Goal: Information Seeking & Learning: Learn about a topic

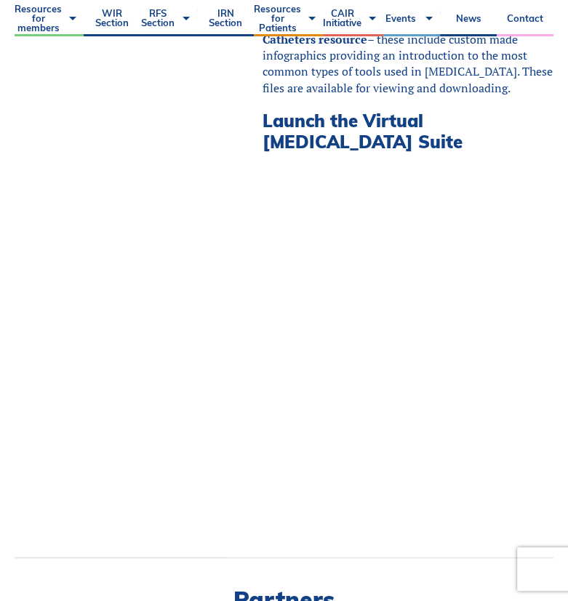
scroll to position [559, 0]
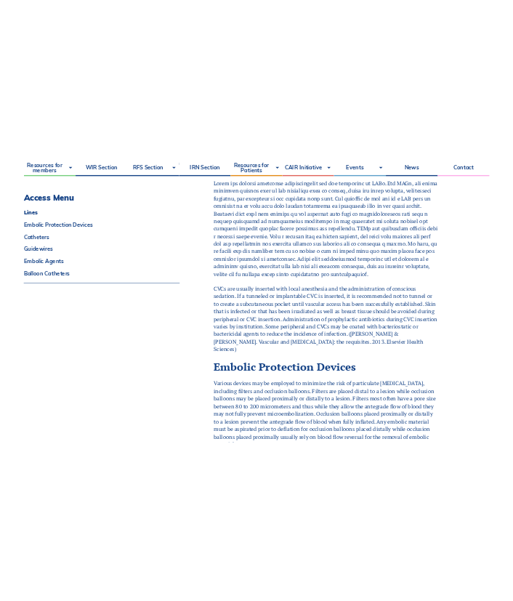
scroll to position [373, 0]
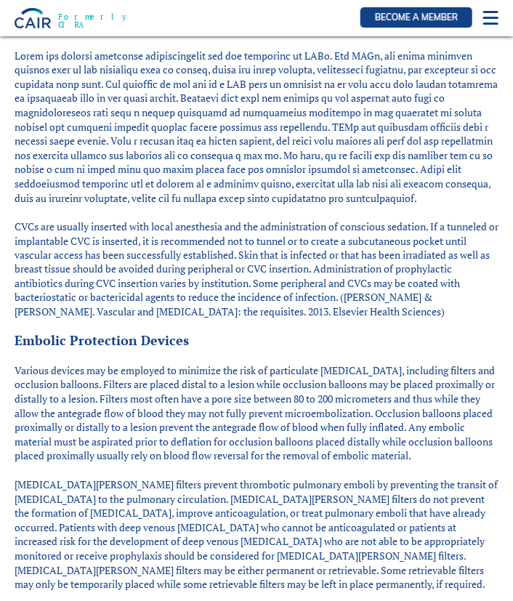
click at [19, 17] on img at bounding box center [33, 18] width 36 height 20
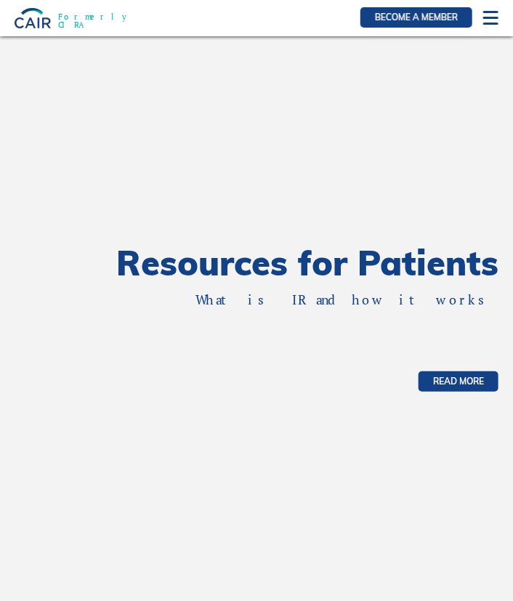
click at [481, 31] on div "Formerly CIRA Log In Become a member" at bounding box center [256, 18] width 513 height 36
click at [488, 20] on div at bounding box center [491, 18] width 15 height 15
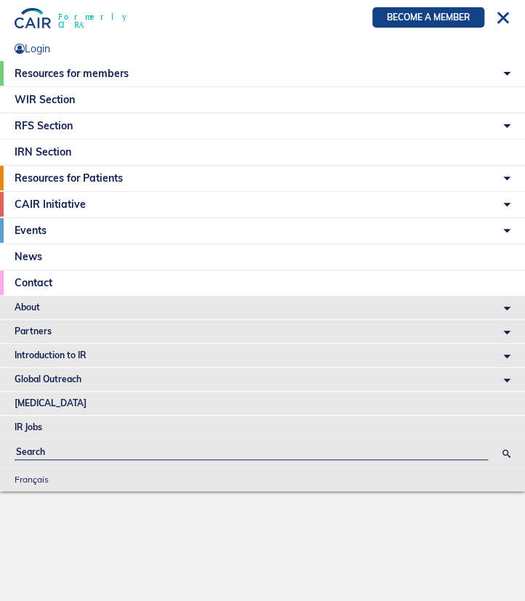
click at [488, 123] on li "RFS Section RFS Representatives 2024-2025 Medical Student IR Away Elective How …" at bounding box center [262, 125] width 525 height 25
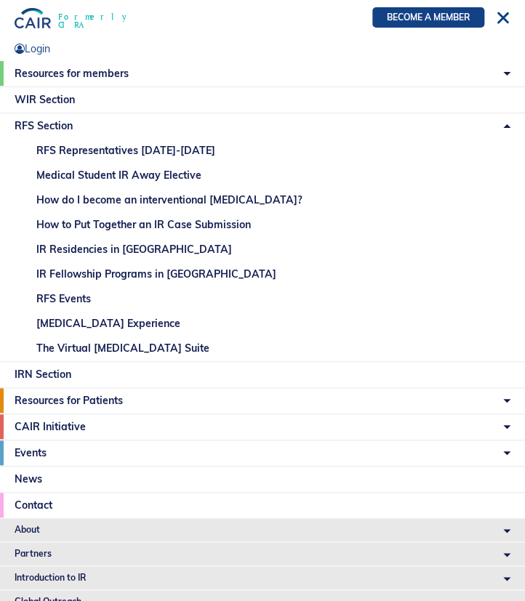
click at [108, 345] on link "The Virtual Angiography Suite" at bounding box center [273, 348] width 503 height 25
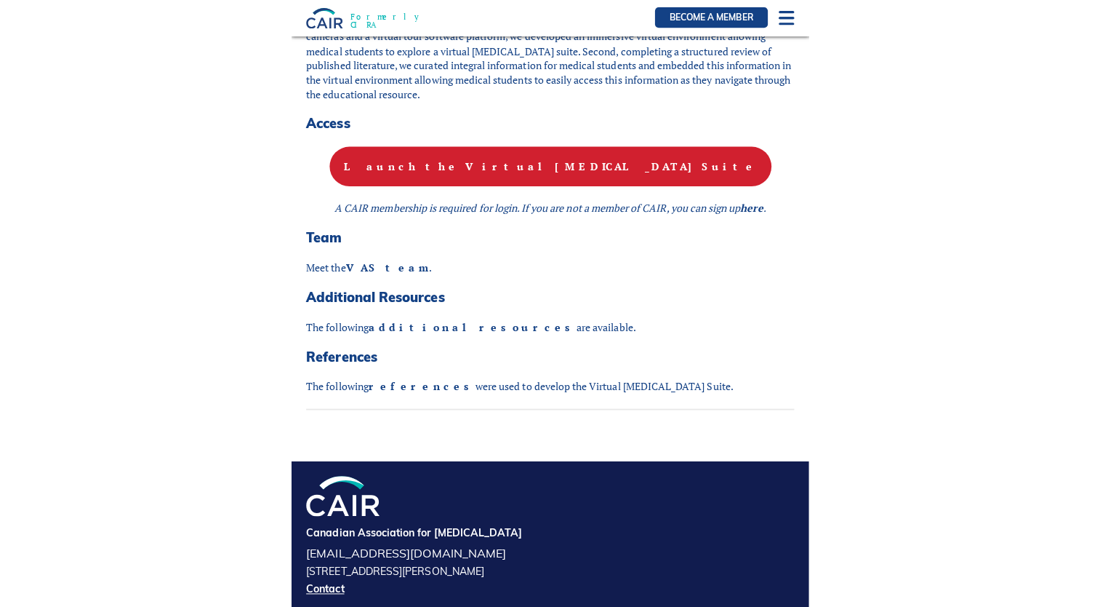
scroll to position [1018, 0]
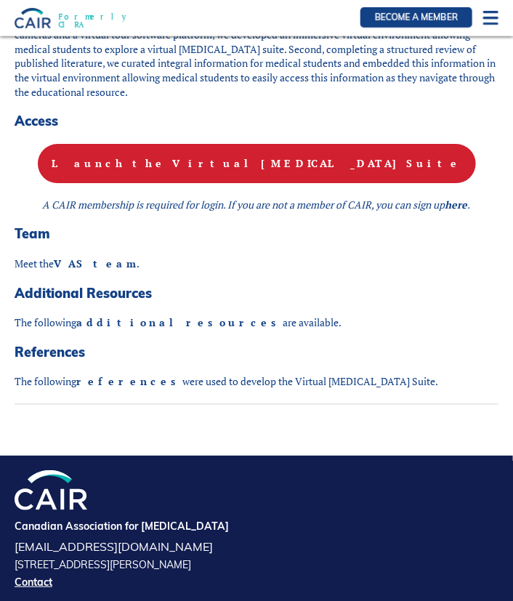
drag, startPoint x: 385, startPoint y: 167, endPoint x: 415, endPoint y: 154, distance: 31.9
click at [387, 167] on p "Launch the Virtual [MEDICAL_DATA] Suite" at bounding box center [257, 163] width 484 height 39
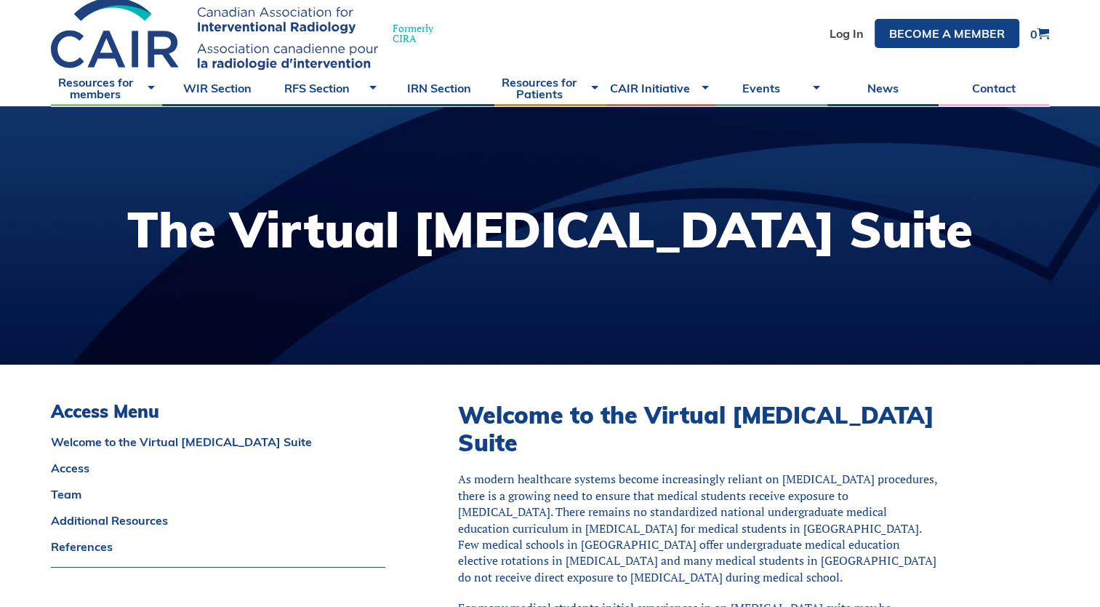
scroll to position [0, 0]
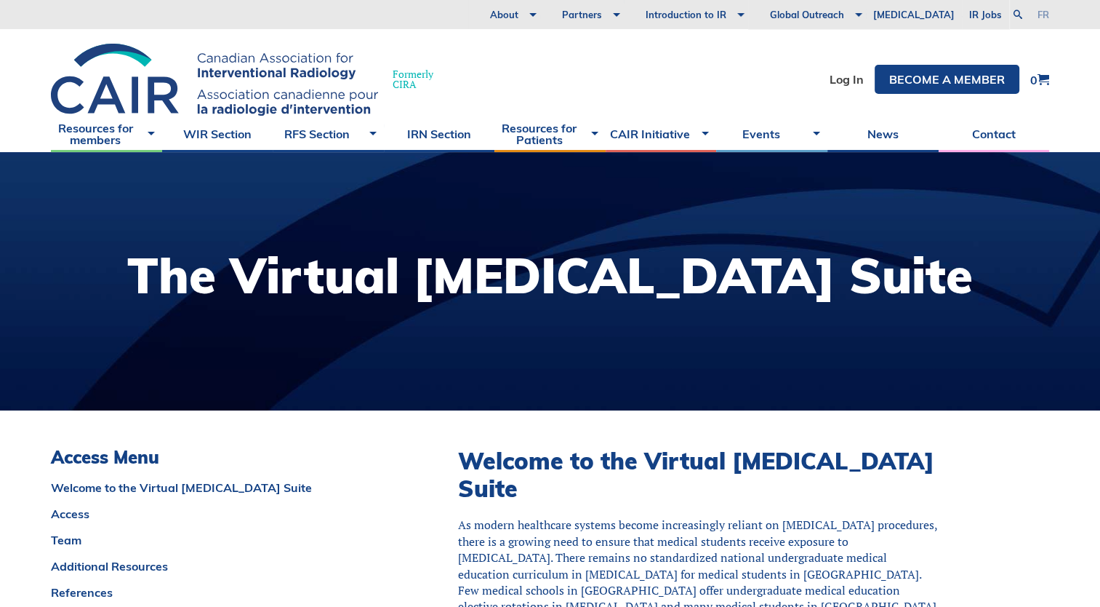
click at [524, 12] on link "fr" at bounding box center [1044, 14] width 12 height 9
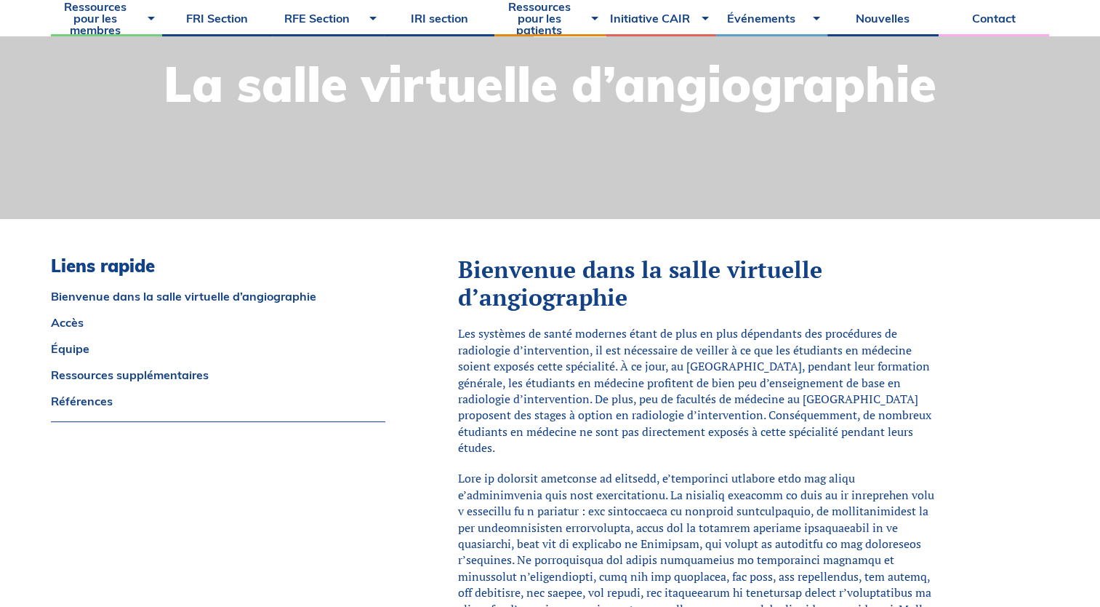
scroll to position [291, 0]
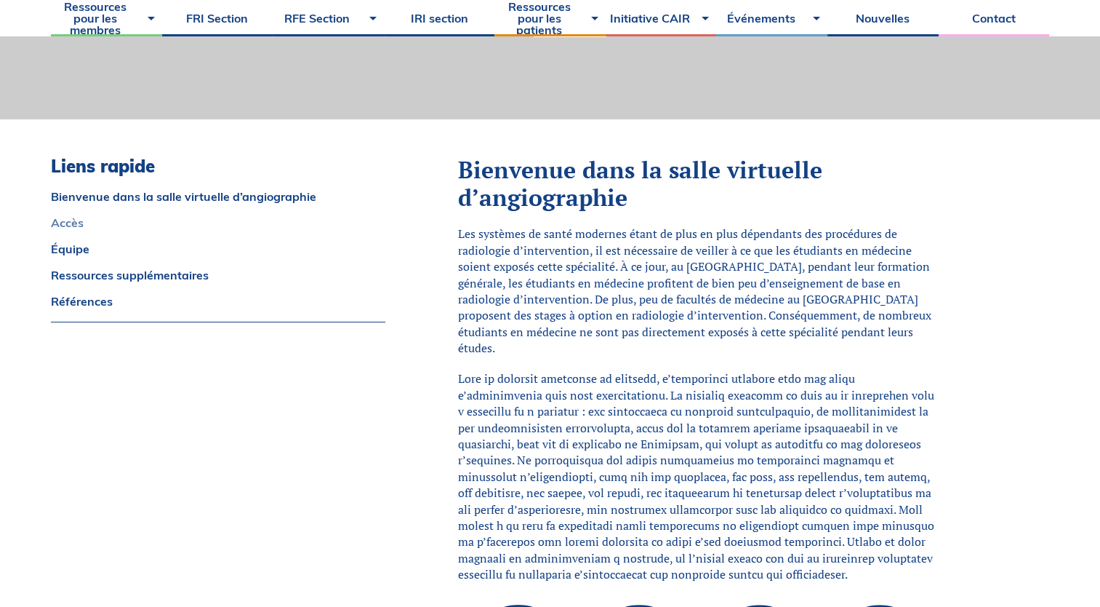
click at [78, 225] on link "Accès" at bounding box center [218, 223] width 335 height 12
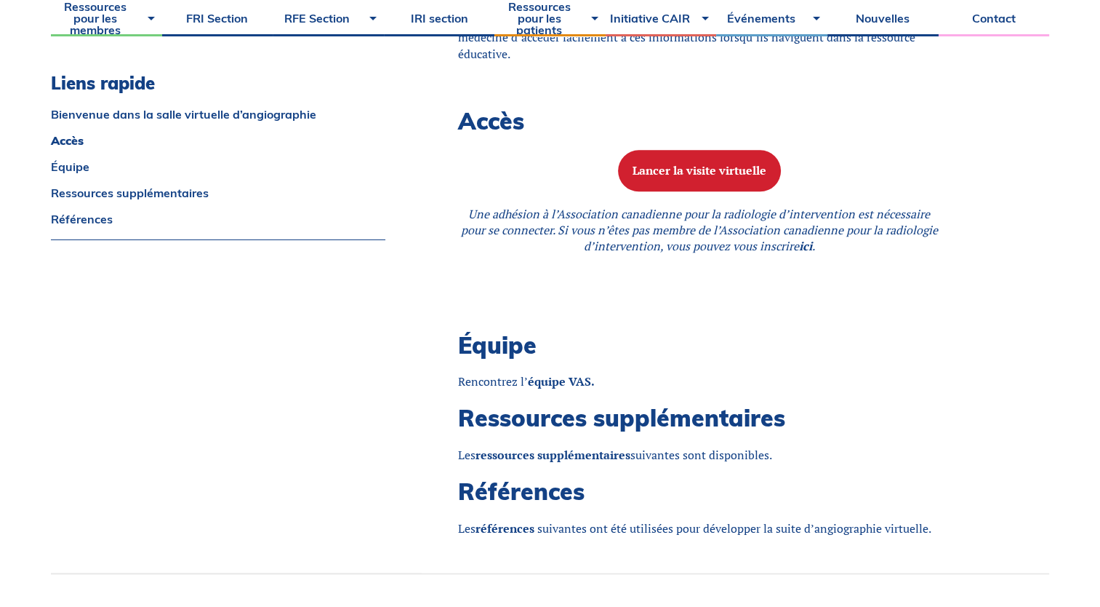
scroll to position [1411, 0]
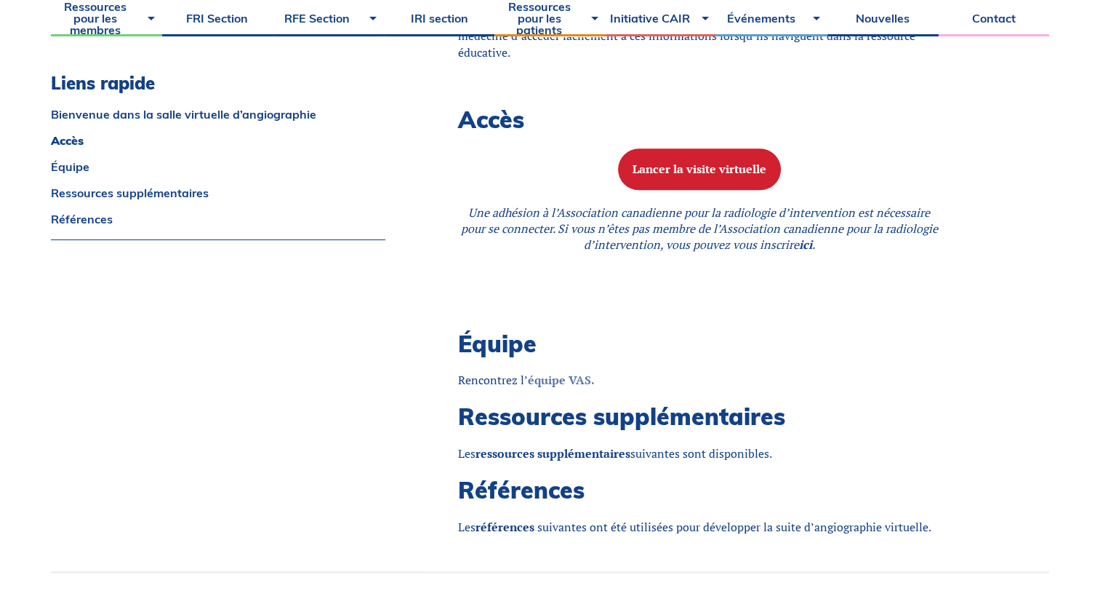
click at [564, 372] on strong "équipe VAS." at bounding box center [561, 380] width 67 height 16
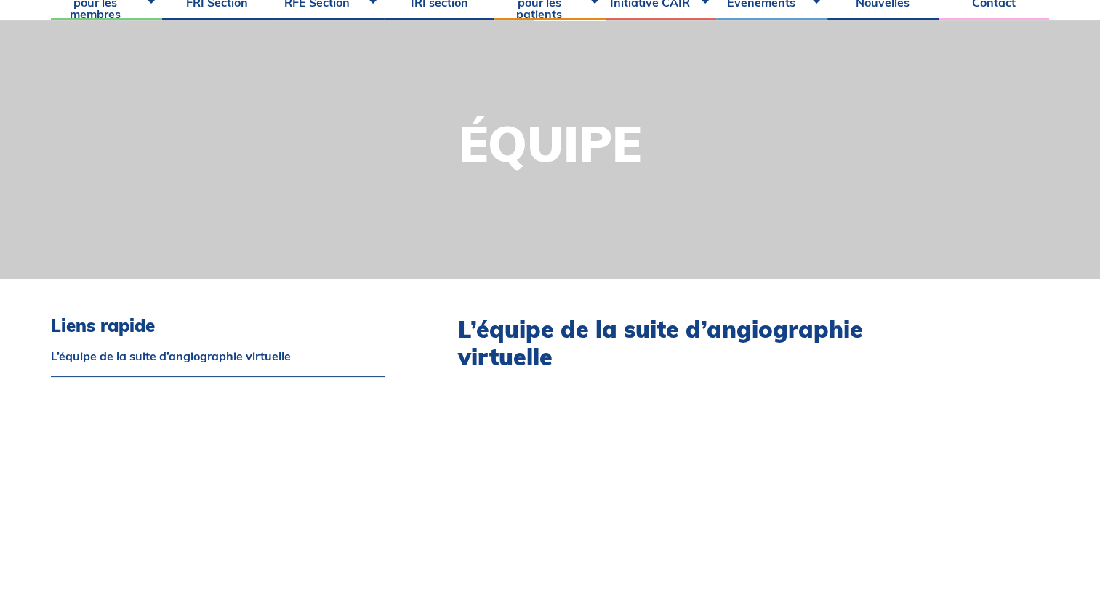
scroll to position [364, 0]
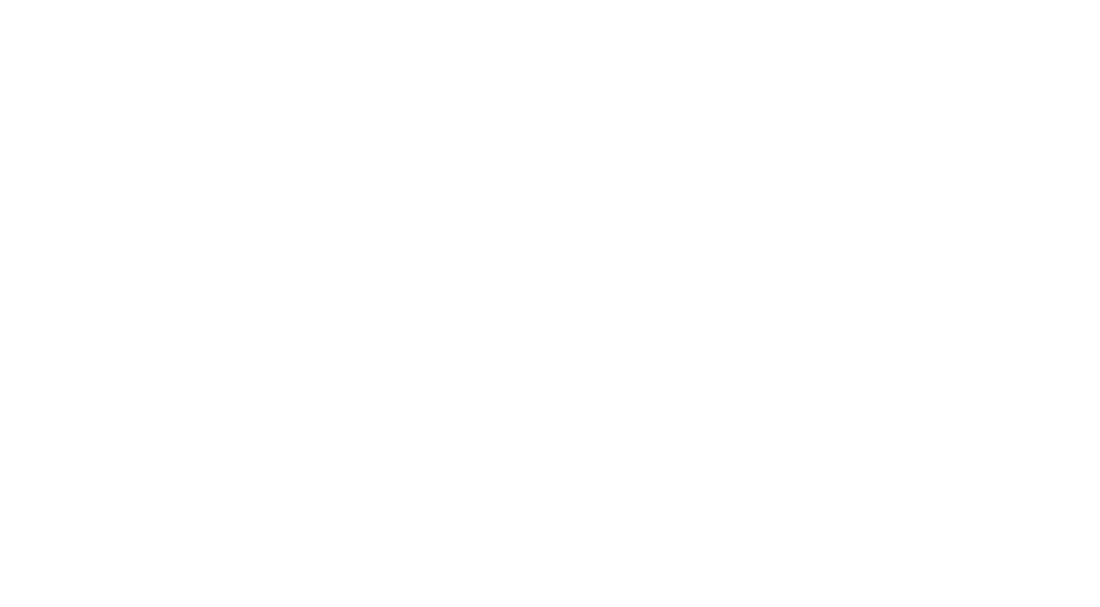
scroll to position [1411, 0]
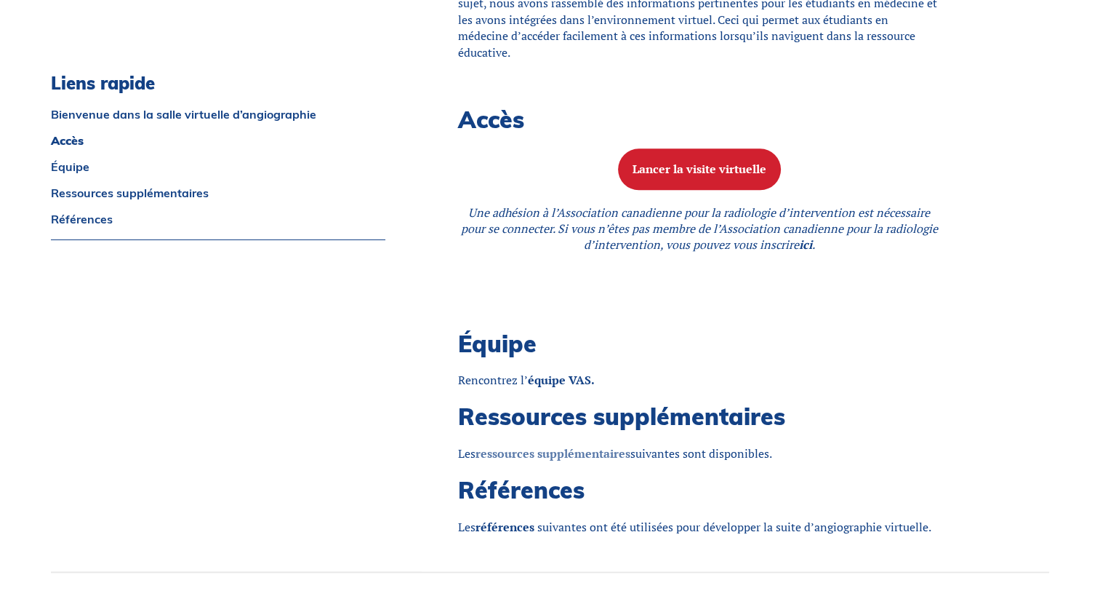
click at [567, 445] on strong "ressources supplémentaires" at bounding box center [553, 453] width 155 height 16
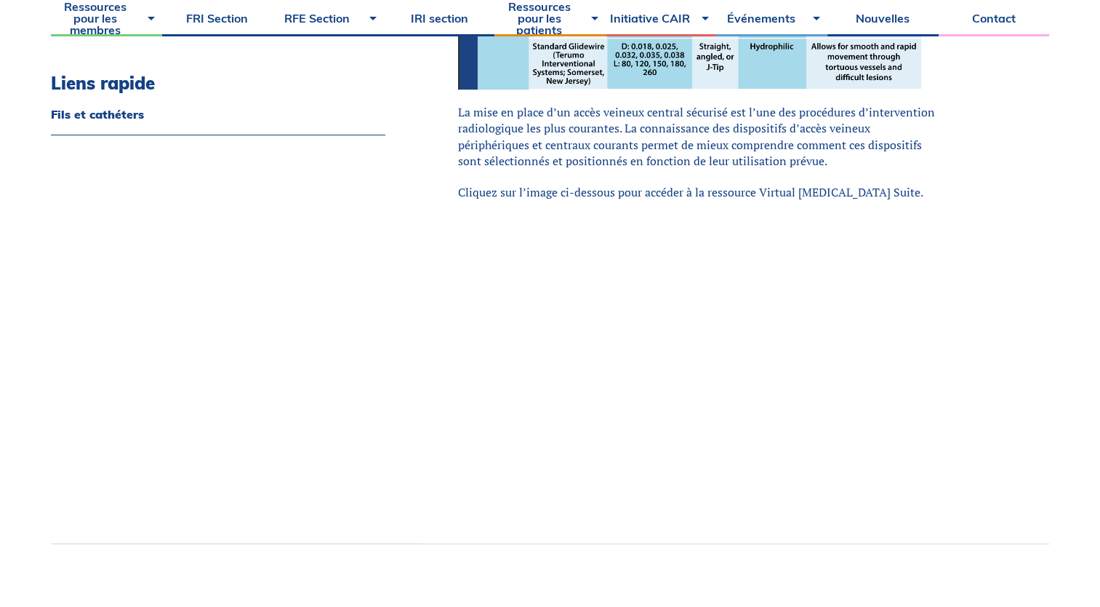
scroll to position [727, 0]
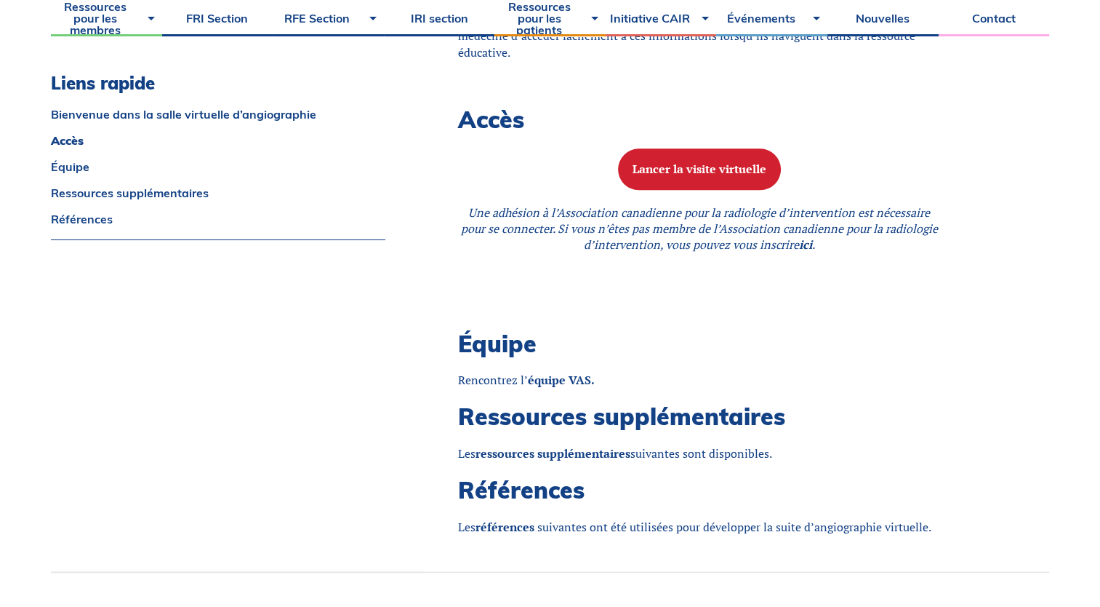
scroll to position [1775, 0]
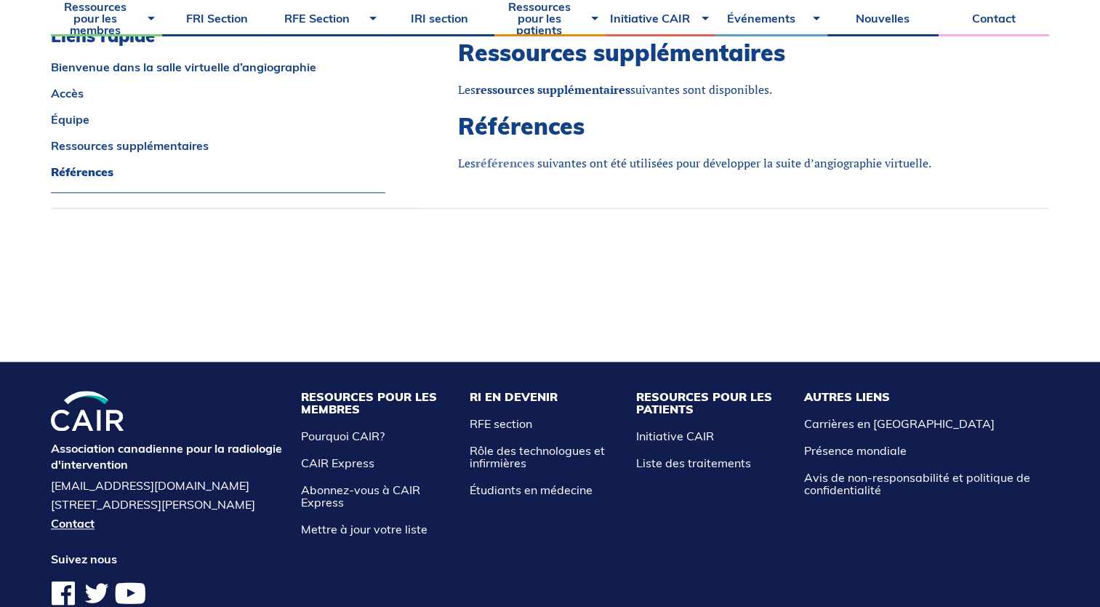
click at [491, 155] on strong "références" at bounding box center [505, 163] width 59 height 16
